Goal: Task Accomplishment & Management: Use online tool/utility

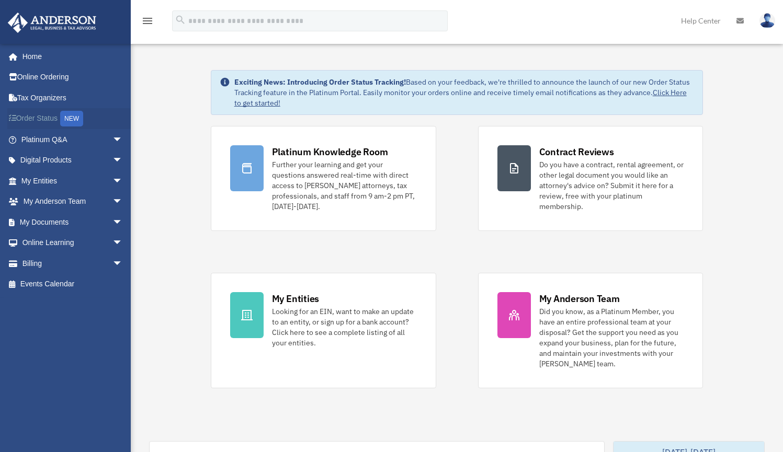
click at [55, 122] on link "Order Status NEW" at bounding box center [72, 118] width 131 height 21
click at [112, 141] on span "arrow_drop_down" at bounding box center [122, 139] width 21 height 21
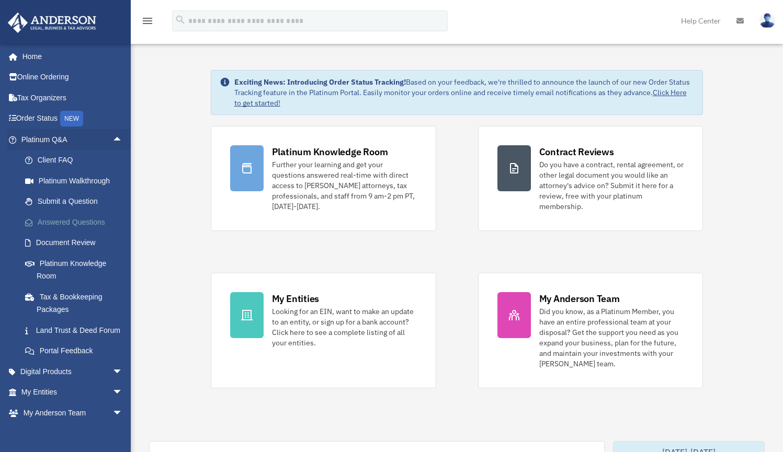
click at [89, 221] on link "Answered Questions" at bounding box center [77, 222] width 124 height 21
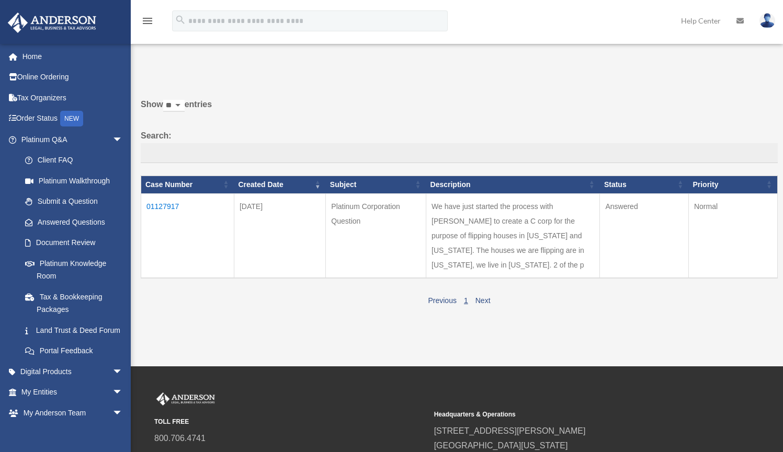
click at [166, 213] on td "01127917" at bounding box center [187, 235] width 93 height 85
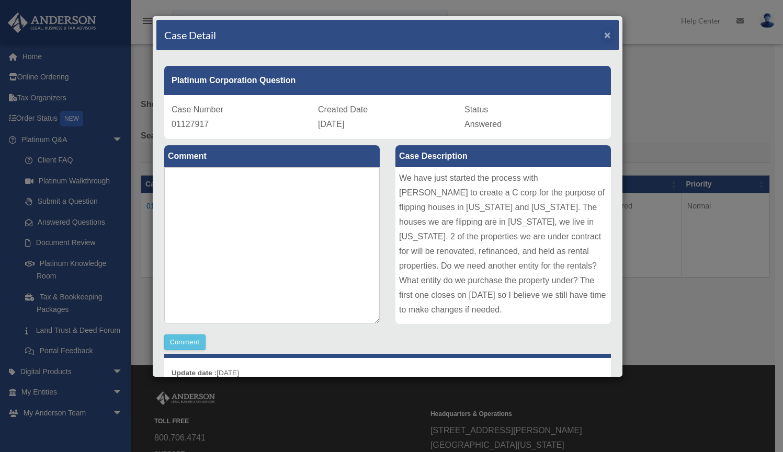
click at [604, 34] on span "×" at bounding box center [607, 35] width 7 height 12
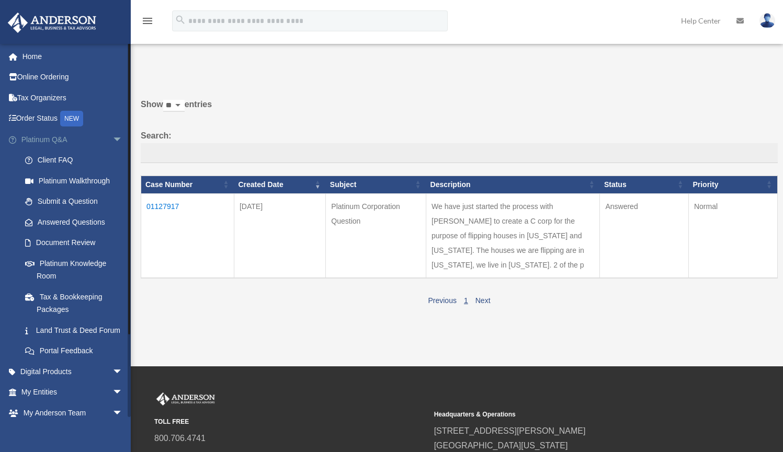
click at [112, 133] on span "arrow_drop_down" at bounding box center [122, 139] width 21 height 21
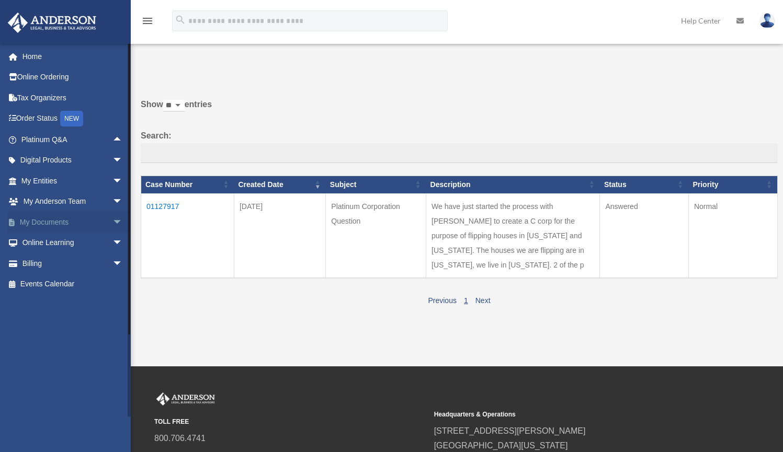
click at [70, 217] on link "My Documents arrow_drop_down" at bounding box center [72, 222] width 131 height 21
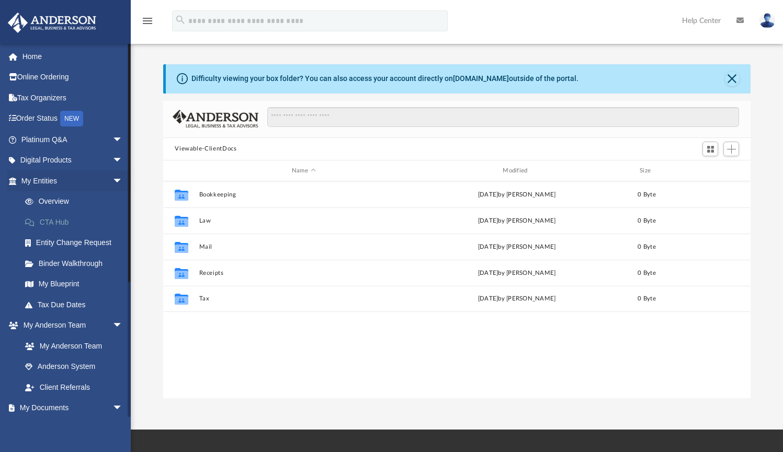
scroll to position [8, 8]
click at [67, 284] on link "My Blueprint" at bounding box center [77, 284] width 124 height 21
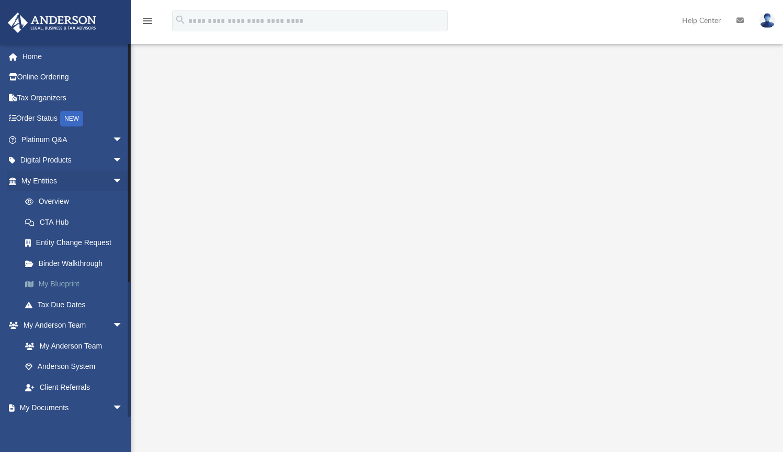
scroll to position [43, 0]
click at [112, 155] on span "arrow_drop_down" at bounding box center [122, 160] width 21 height 21
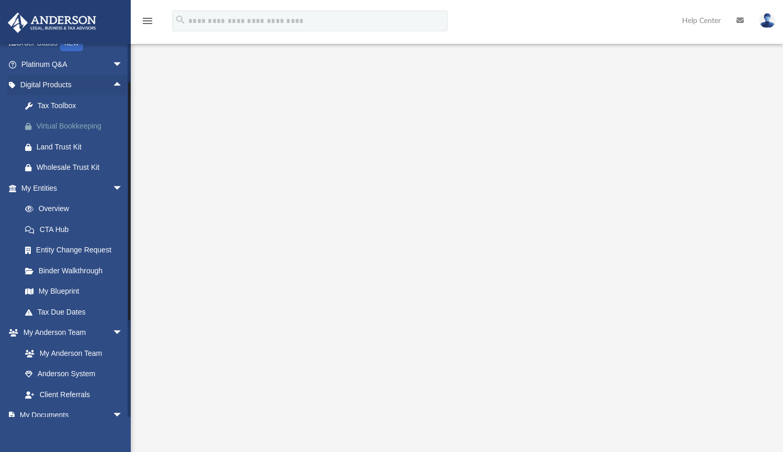
scroll to position [87, 0]
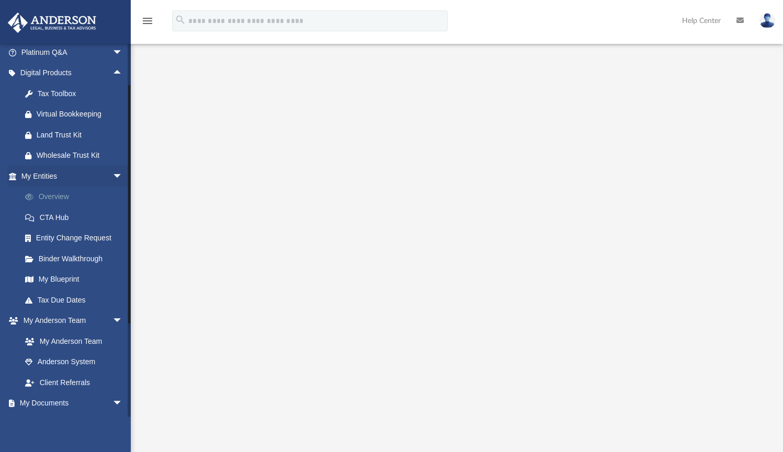
click at [59, 198] on link "Overview" at bounding box center [77, 197] width 124 height 21
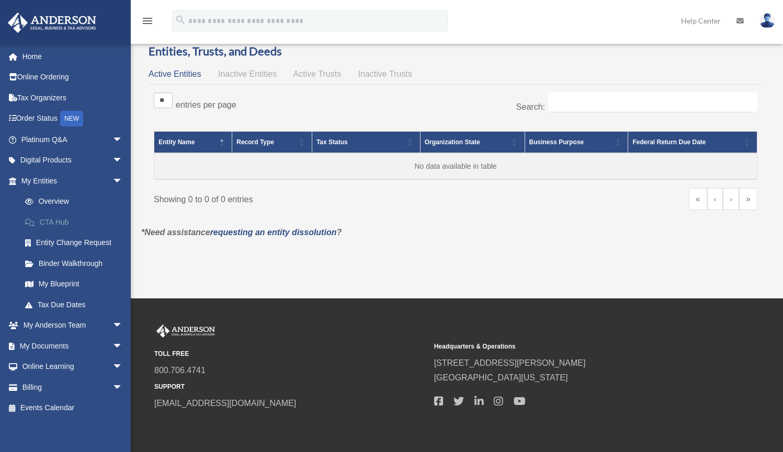
scroll to position [19, 0]
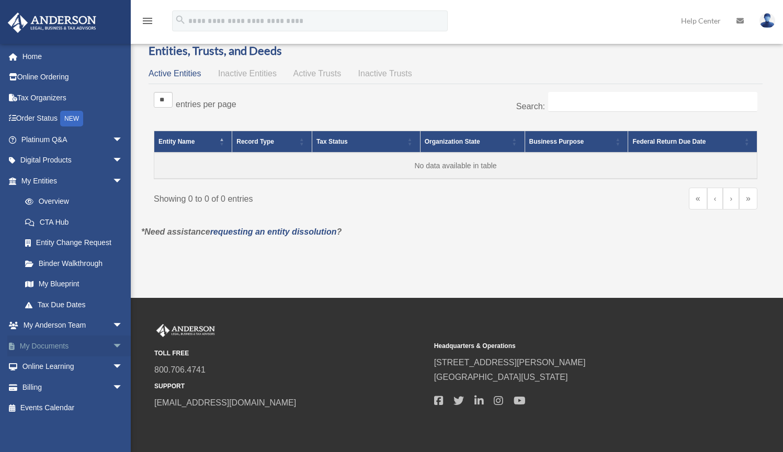
click at [112, 343] on span "arrow_drop_down" at bounding box center [122, 346] width 21 height 21
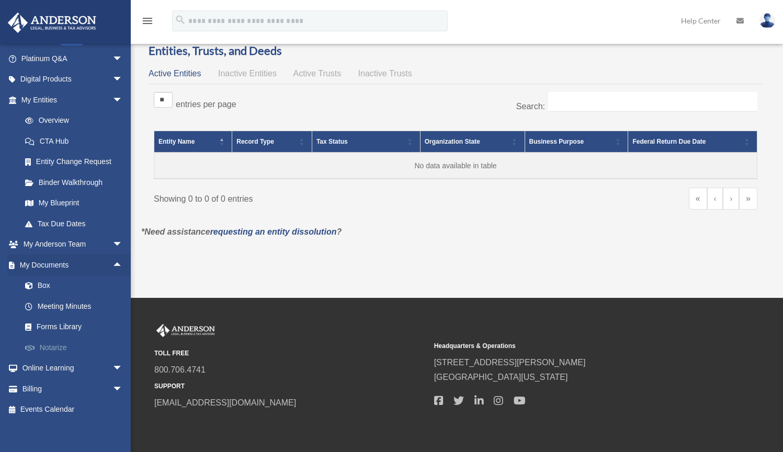
scroll to position [81, 0]
click at [63, 328] on link "Forms Library" at bounding box center [77, 327] width 124 height 21
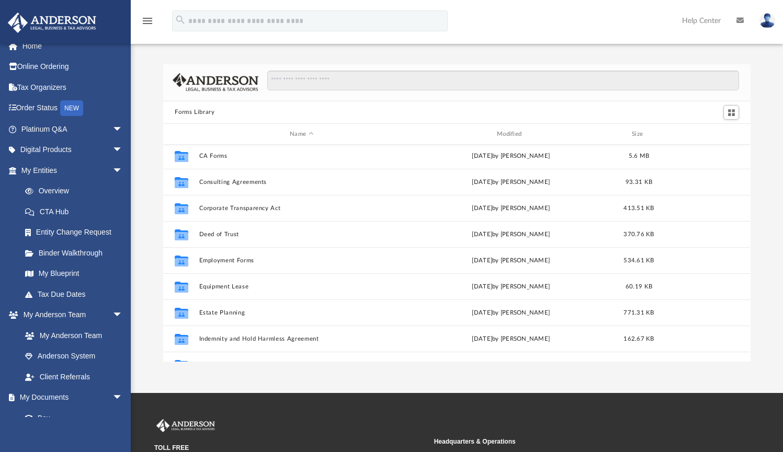
scroll to position [192, 0]
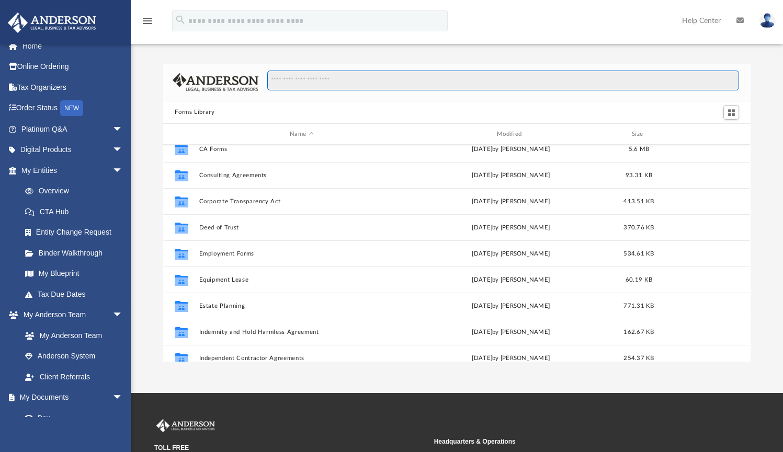
click at [338, 81] on input "Search files and folders" at bounding box center [503, 81] width 472 height 20
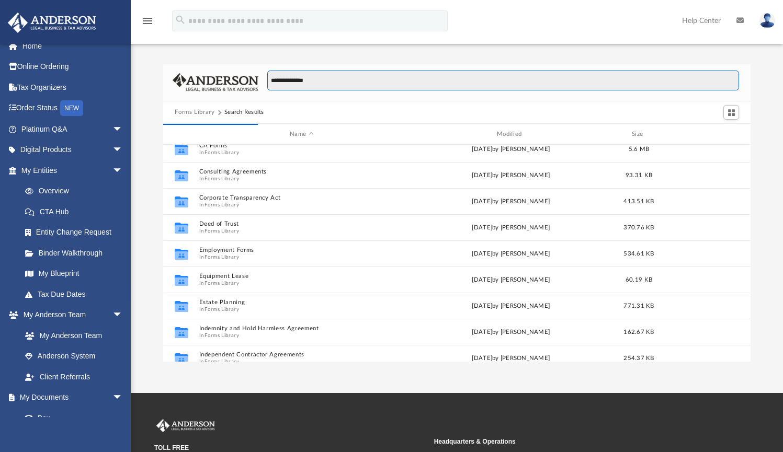
type input "**********"
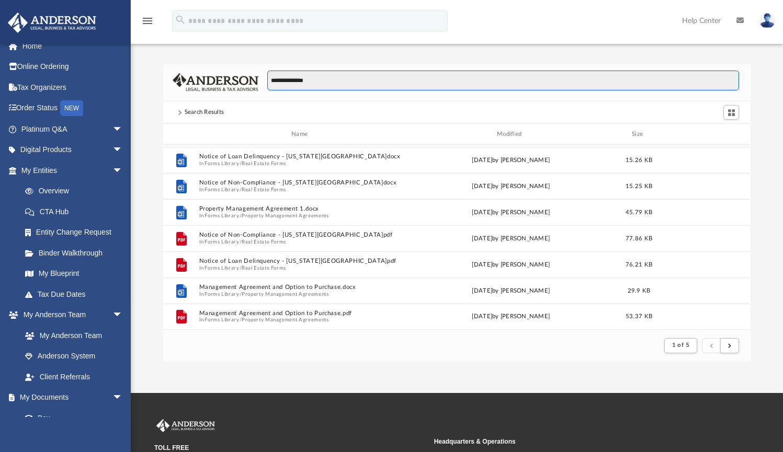
scroll to position [1122, 0]
click at [732, 348] on button "submit" at bounding box center [729, 345] width 19 height 15
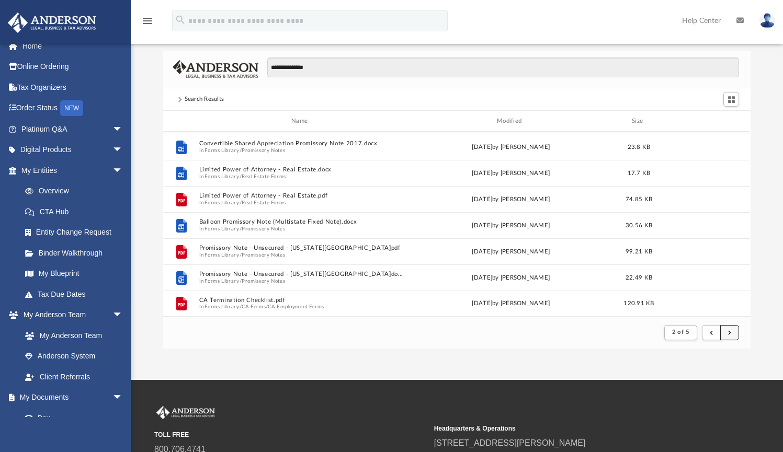
click at [735, 333] on button "submit" at bounding box center [729, 332] width 19 height 15
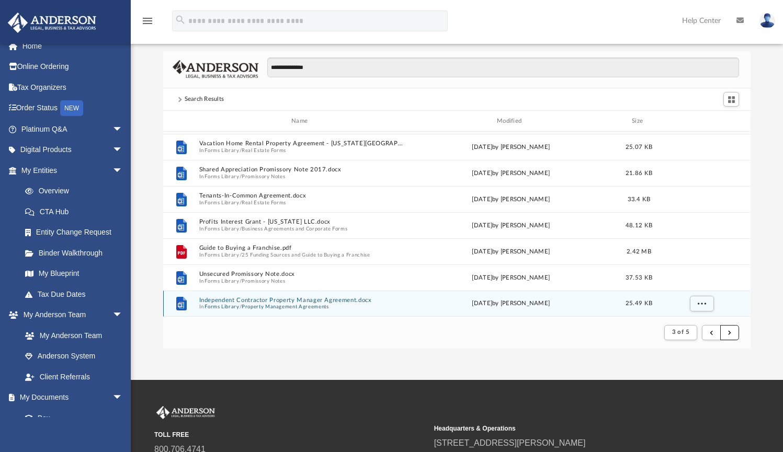
scroll to position [18, 0]
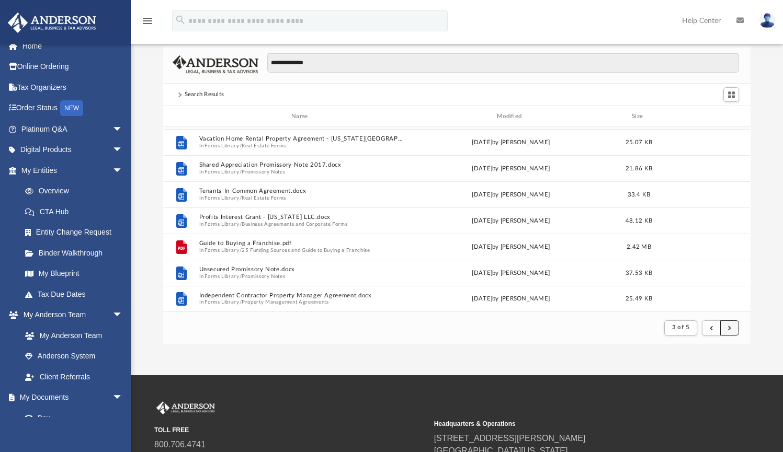
click at [735, 328] on button "submit" at bounding box center [729, 328] width 19 height 15
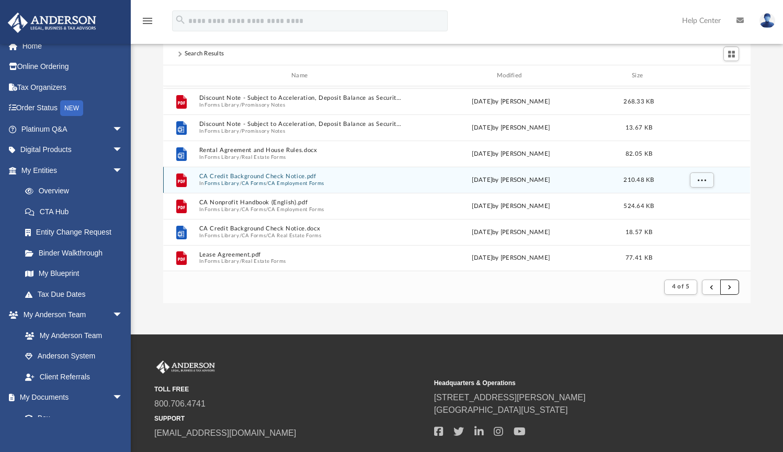
scroll to position [62, 0]
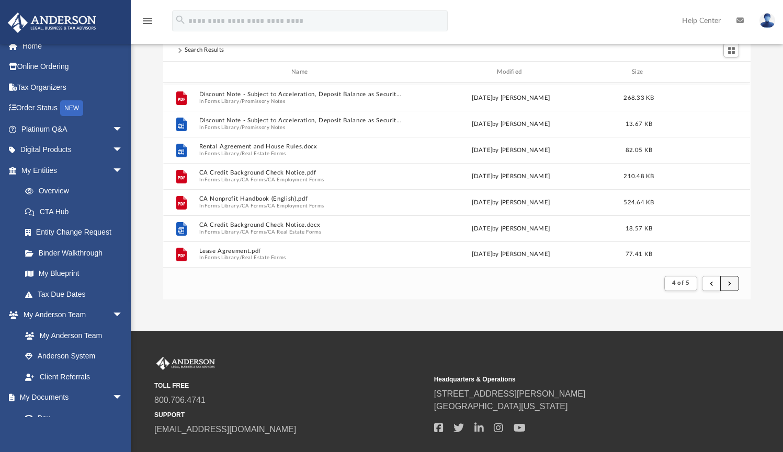
click at [735, 281] on button "submit" at bounding box center [729, 283] width 19 height 15
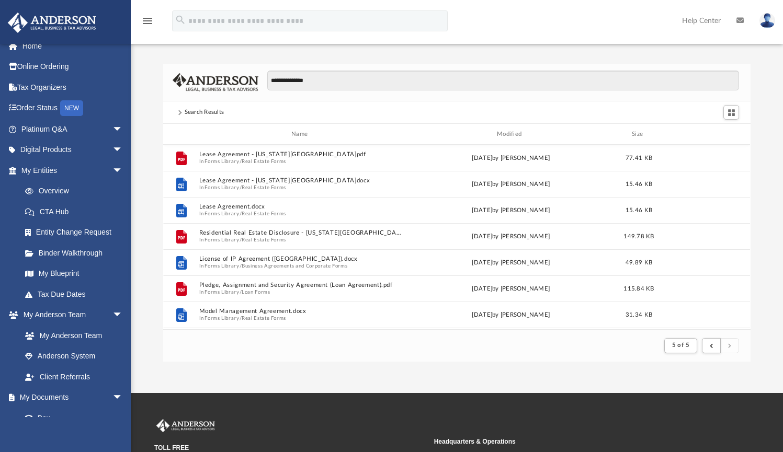
scroll to position [0, 0]
